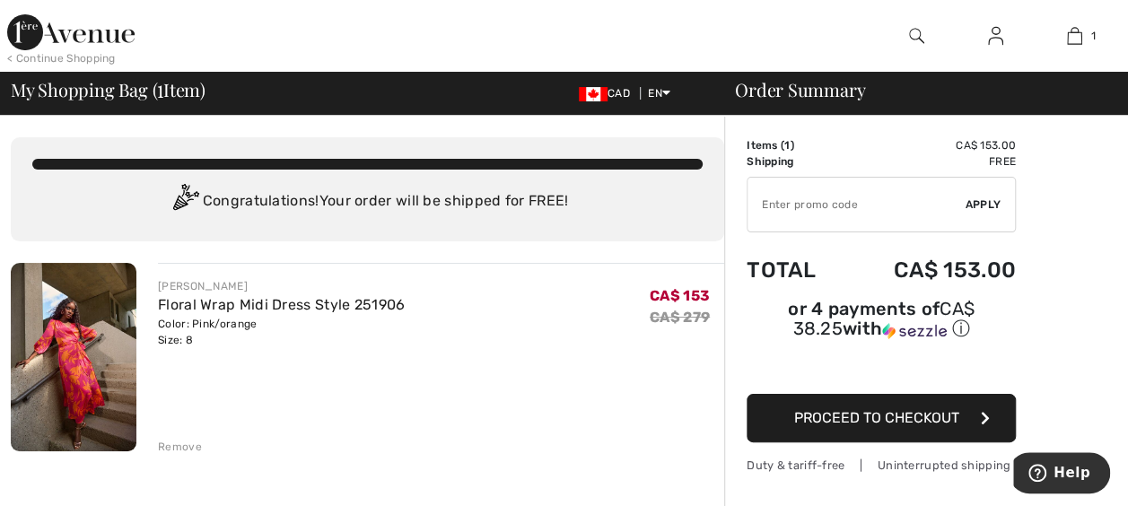
click at [117, 372] on img at bounding box center [74, 357] width 126 height 188
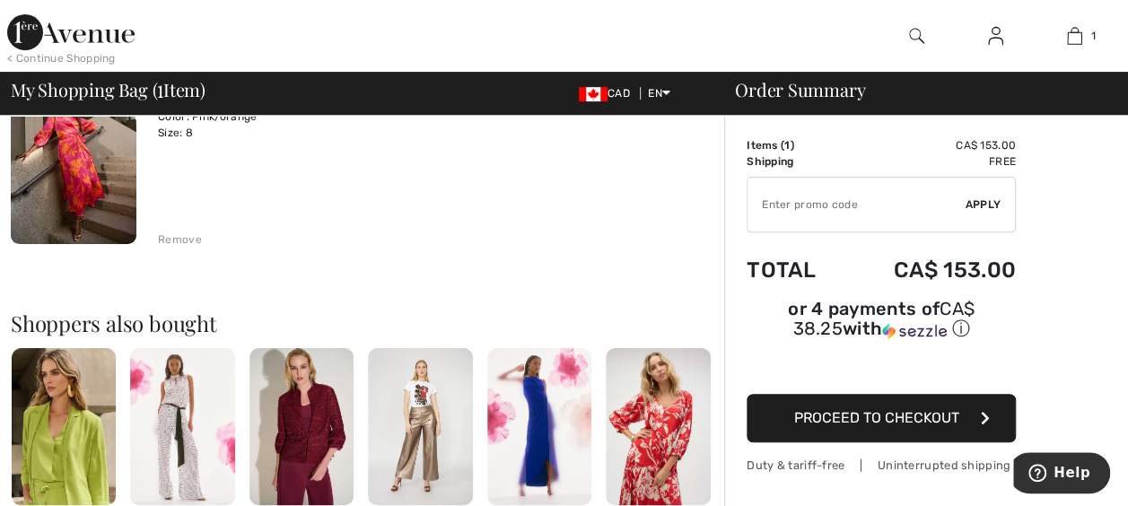
scroll to position [206, 0]
click at [178, 243] on div "Remove" at bounding box center [180, 240] width 44 height 16
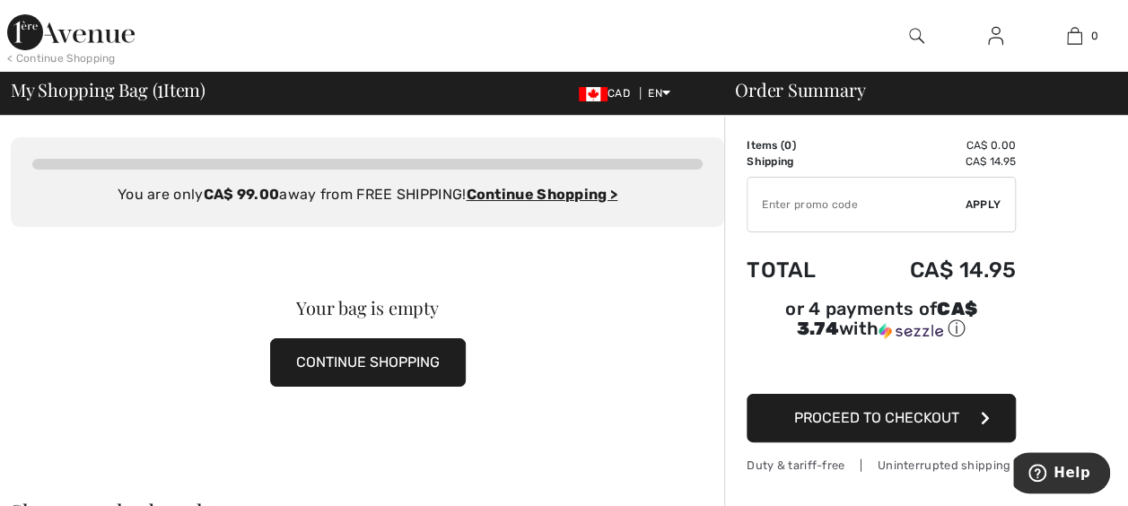
scroll to position [0, 0]
